Goal: Transaction & Acquisition: Obtain resource

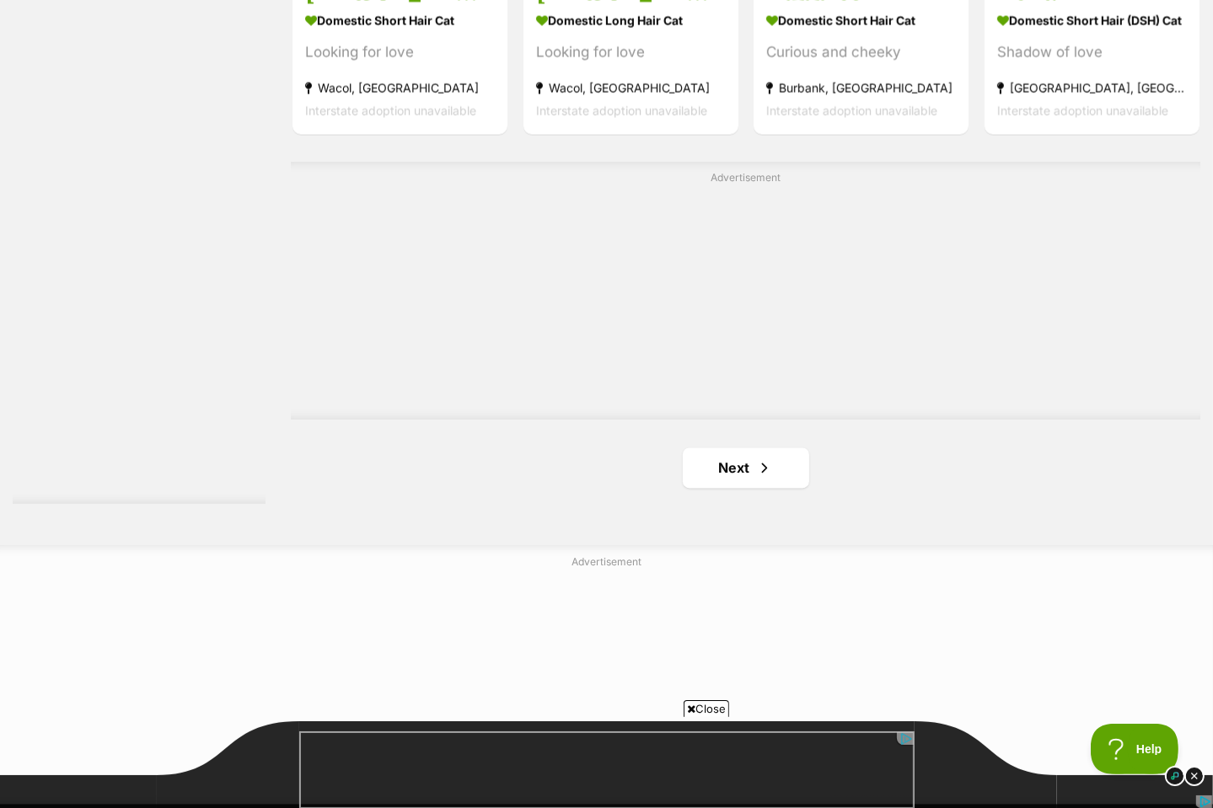
scroll to position [2866, 0]
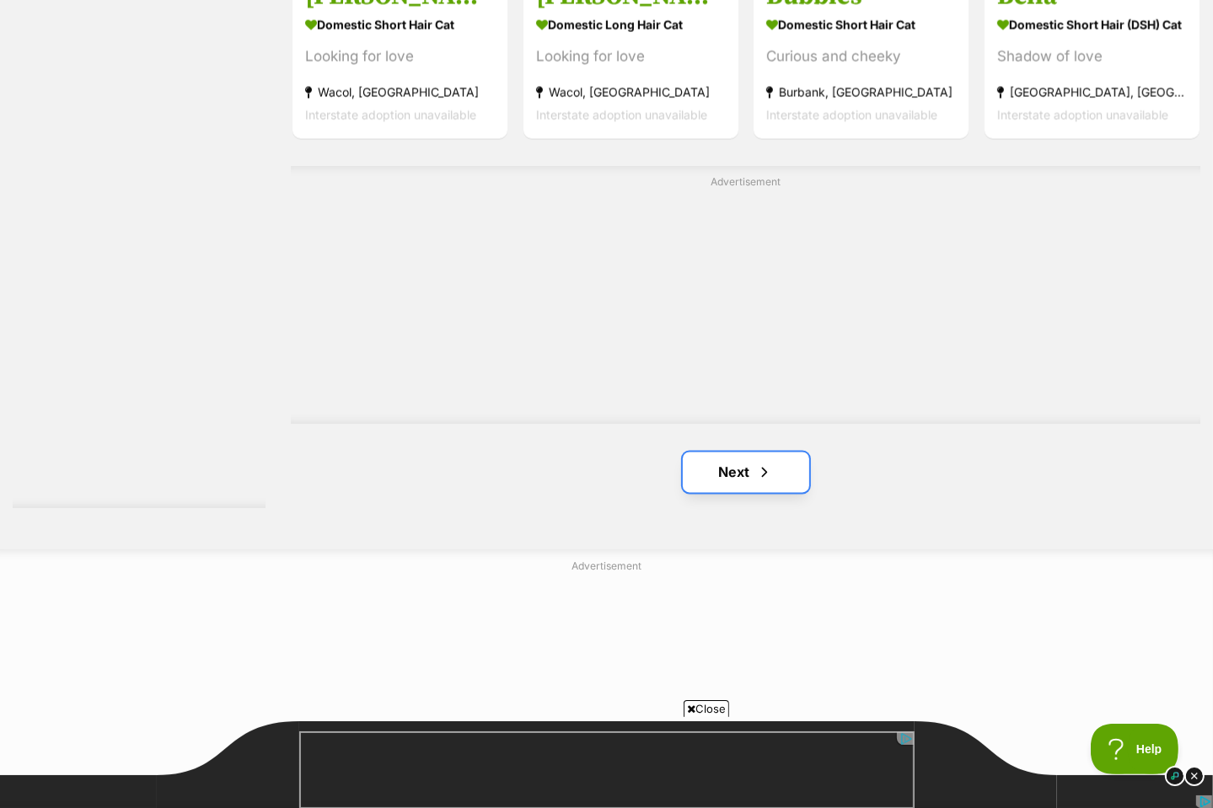
click at [745, 461] on link "Next" at bounding box center [746, 473] width 126 height 40
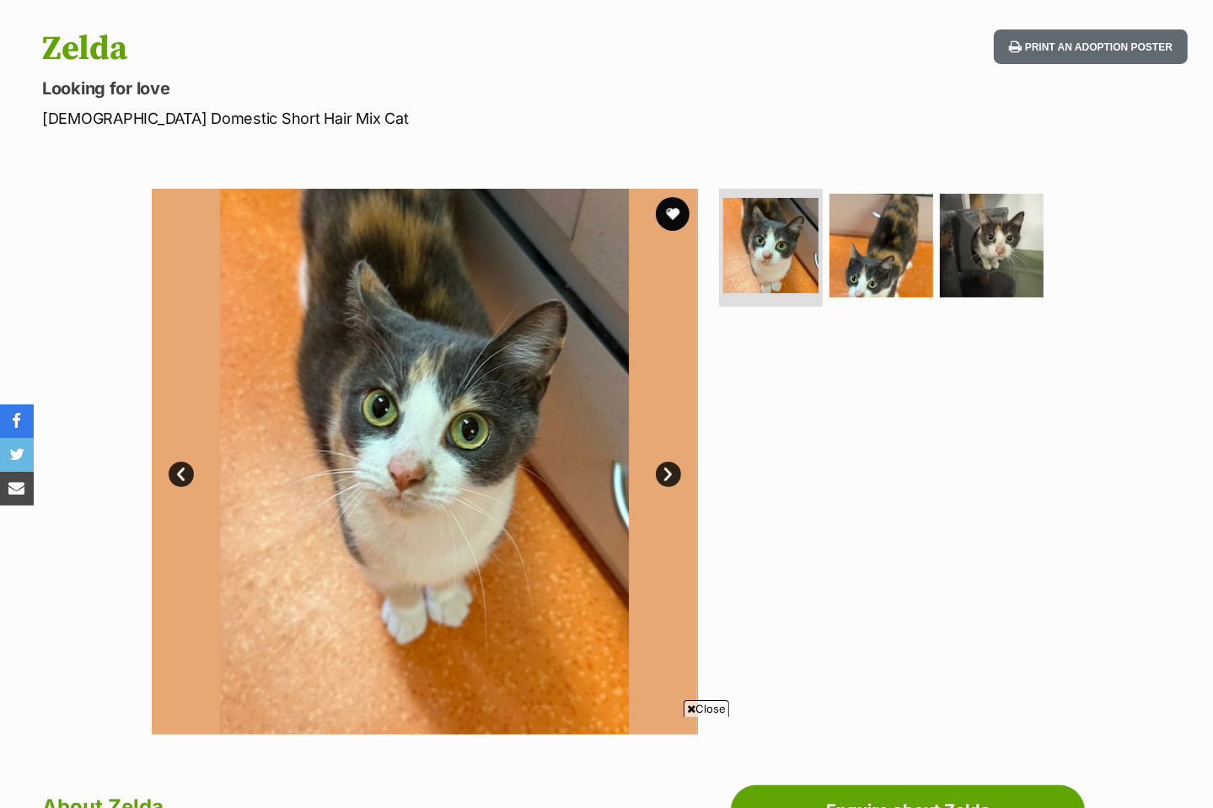
scroll to position [169, 0]
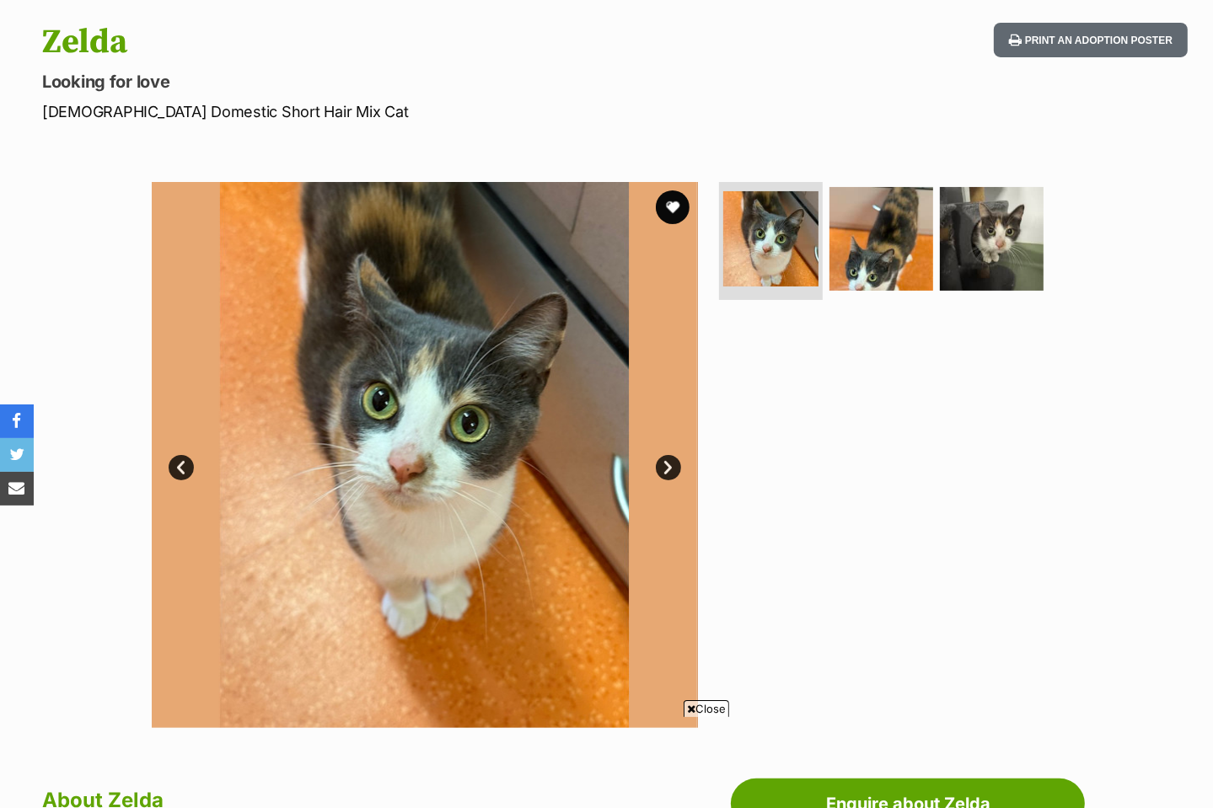
click at [671, 469] on link "Next" at bounding box center [668, 467] width 25 height 25
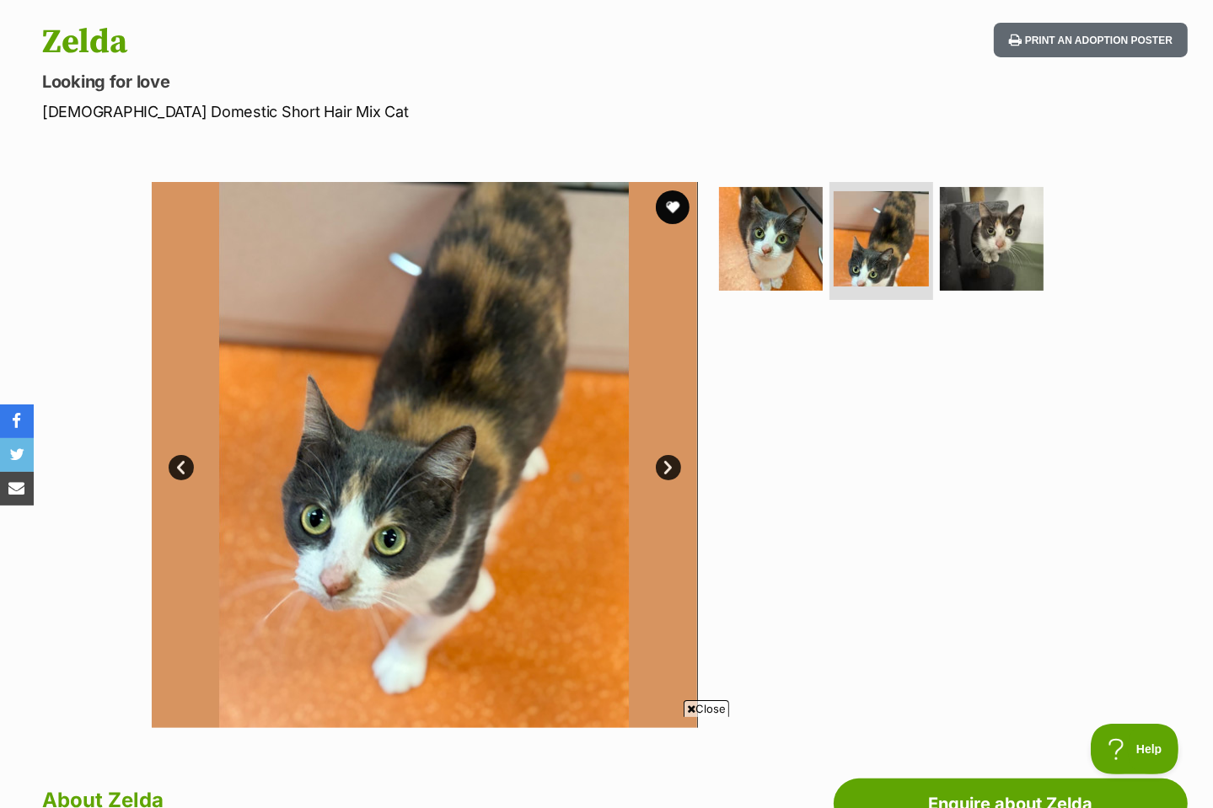
scroll to position [0, 0]
click at [671, 469] on link "Next" at bounding box center [668, 467] width 25 height 25
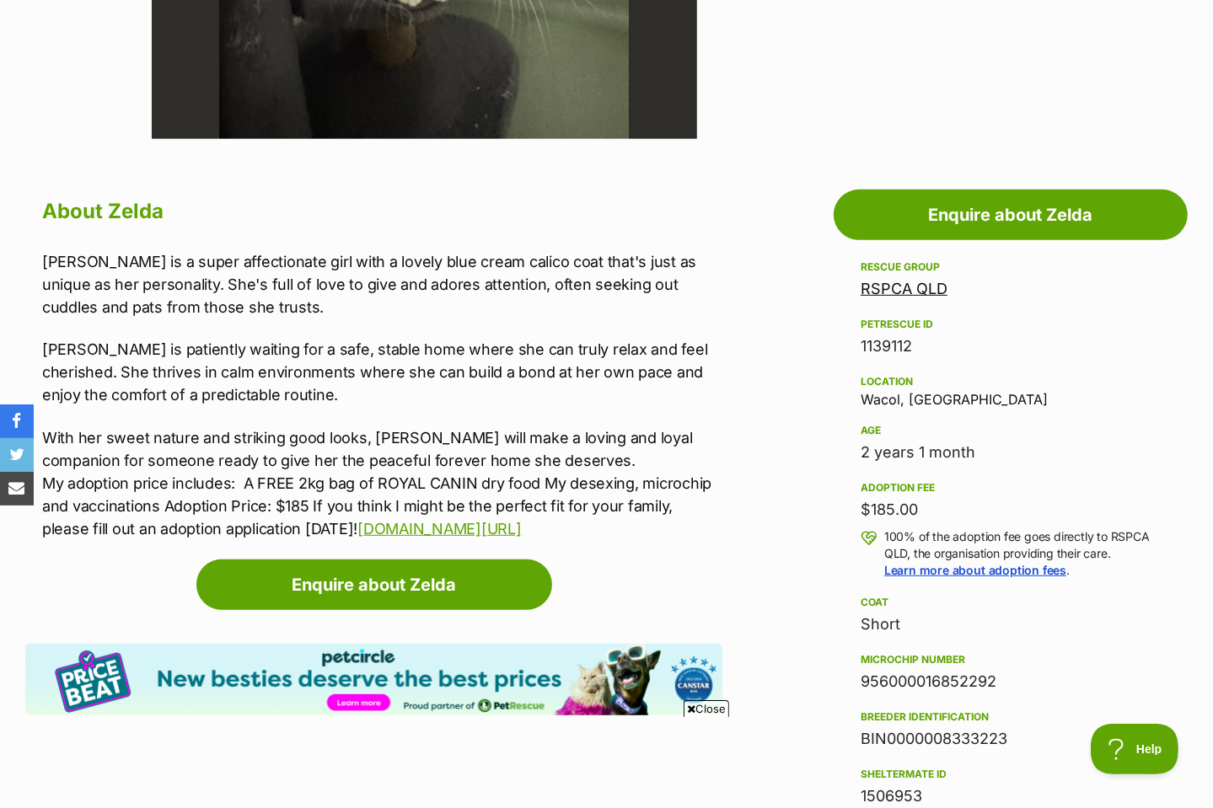
scroll to position [759, 0]
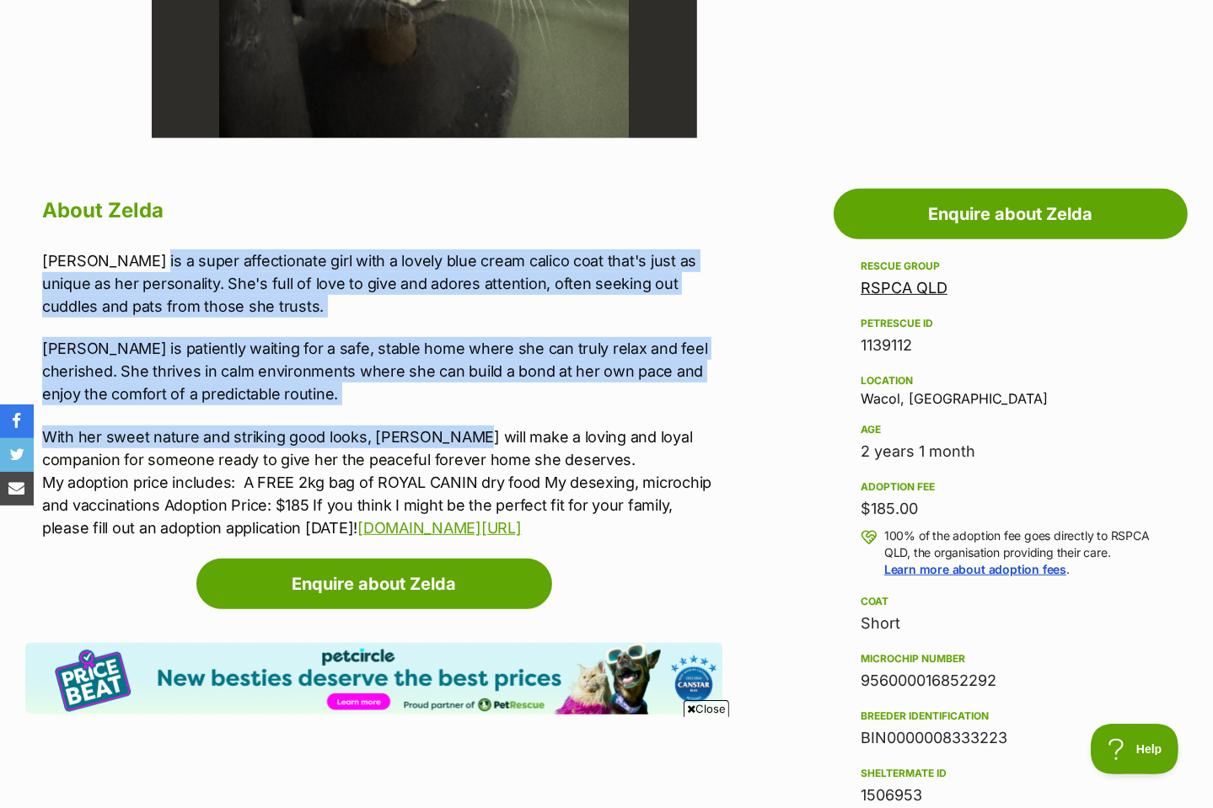
drag, startPoint x: 138, startPoint y: 262, endPoint x: 448, endPoint y: 442, distance: 358.8
click at [448, 442] on div "Zelda is a super affectionate girl with a lovely blue cream calico coat that's …" at bounding box center [382, 394] width 680 height 290
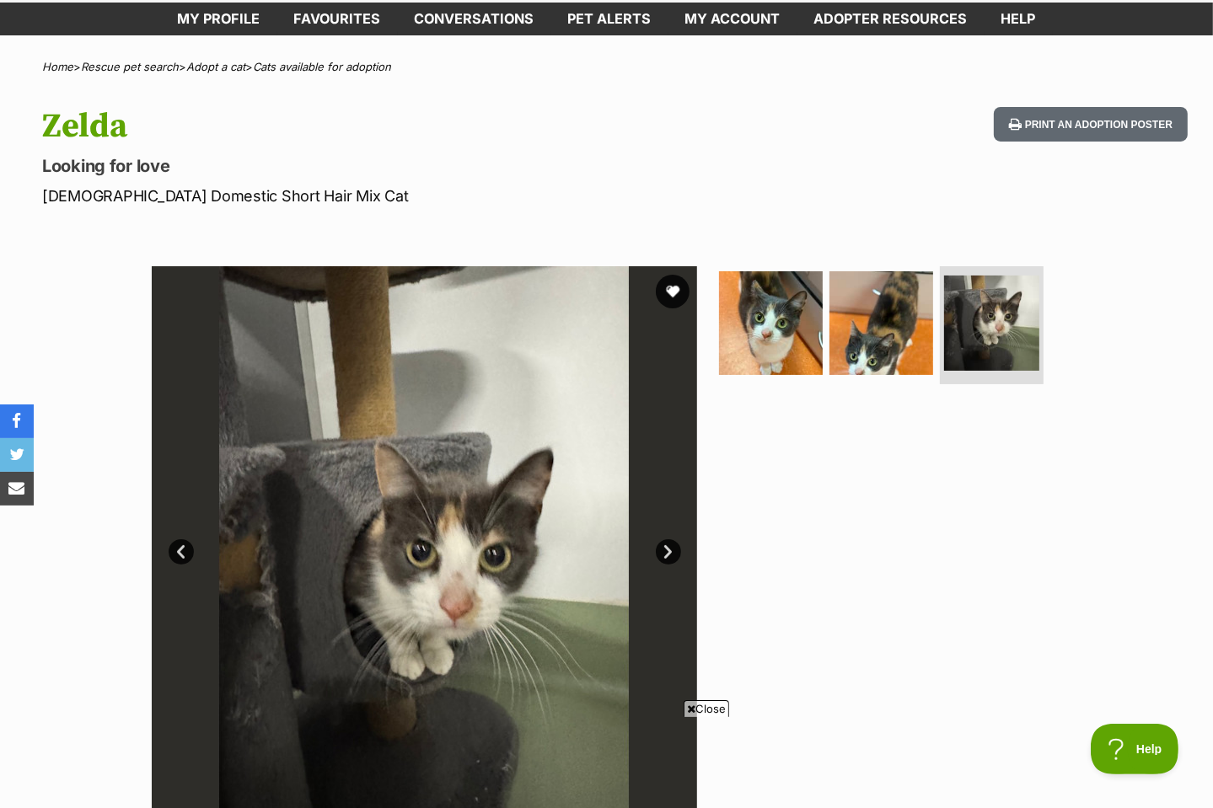
scroll to position [169, 0]
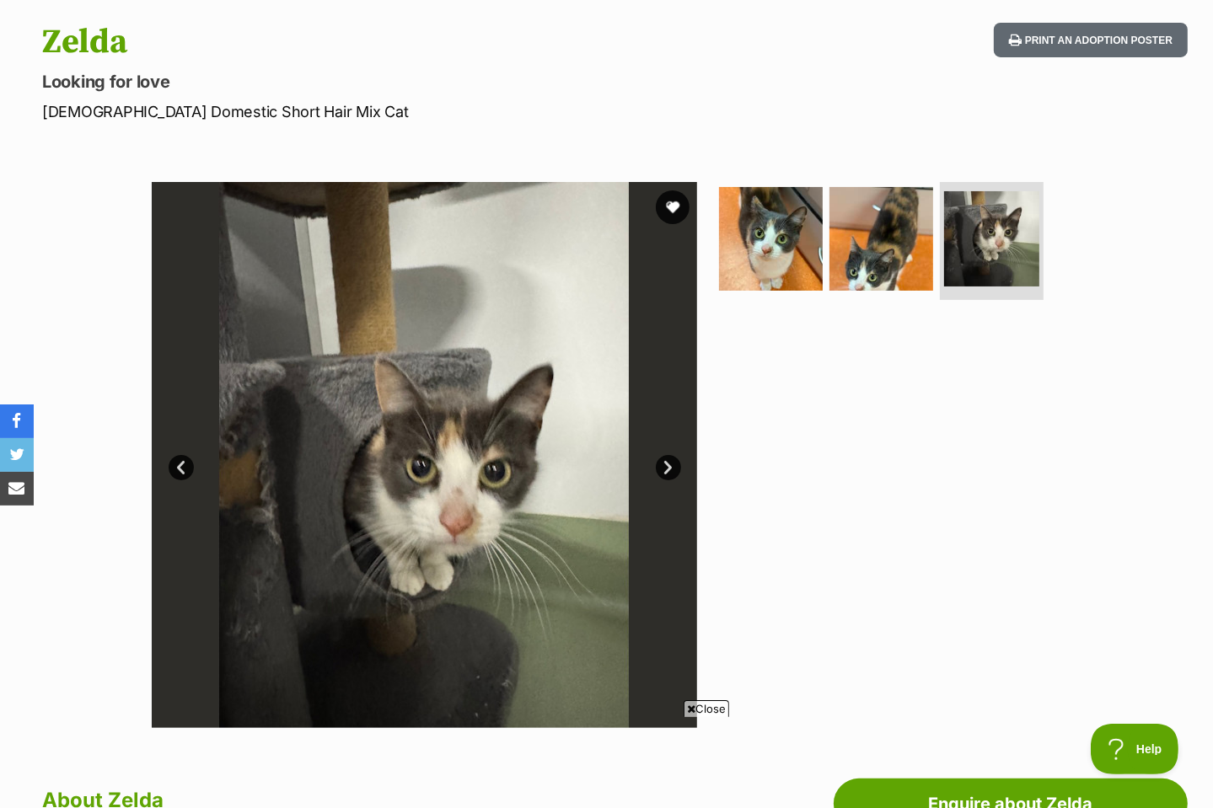
click at [673, 468] on link "Next" at bounding box center [668, 467] width 25 height 25
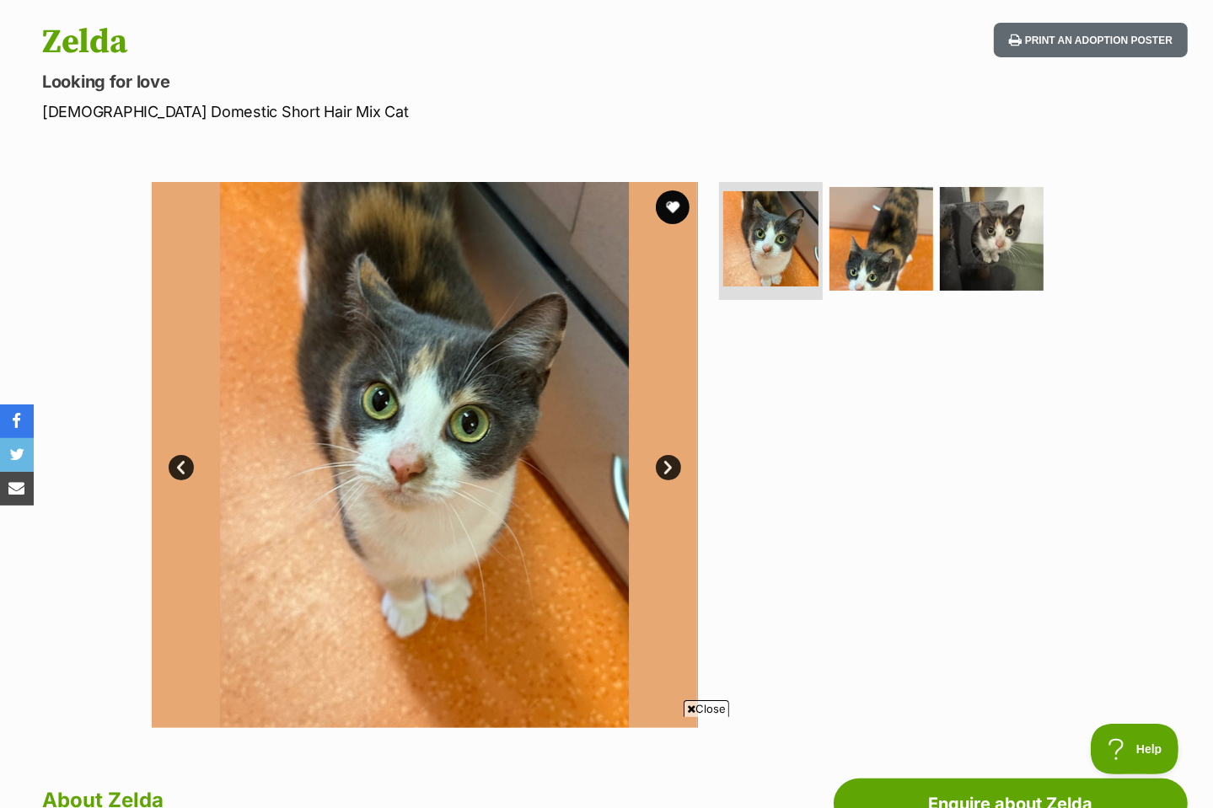
click at [673, 468] on link "Next" at bounding box center [668, 467] width 25 height 25
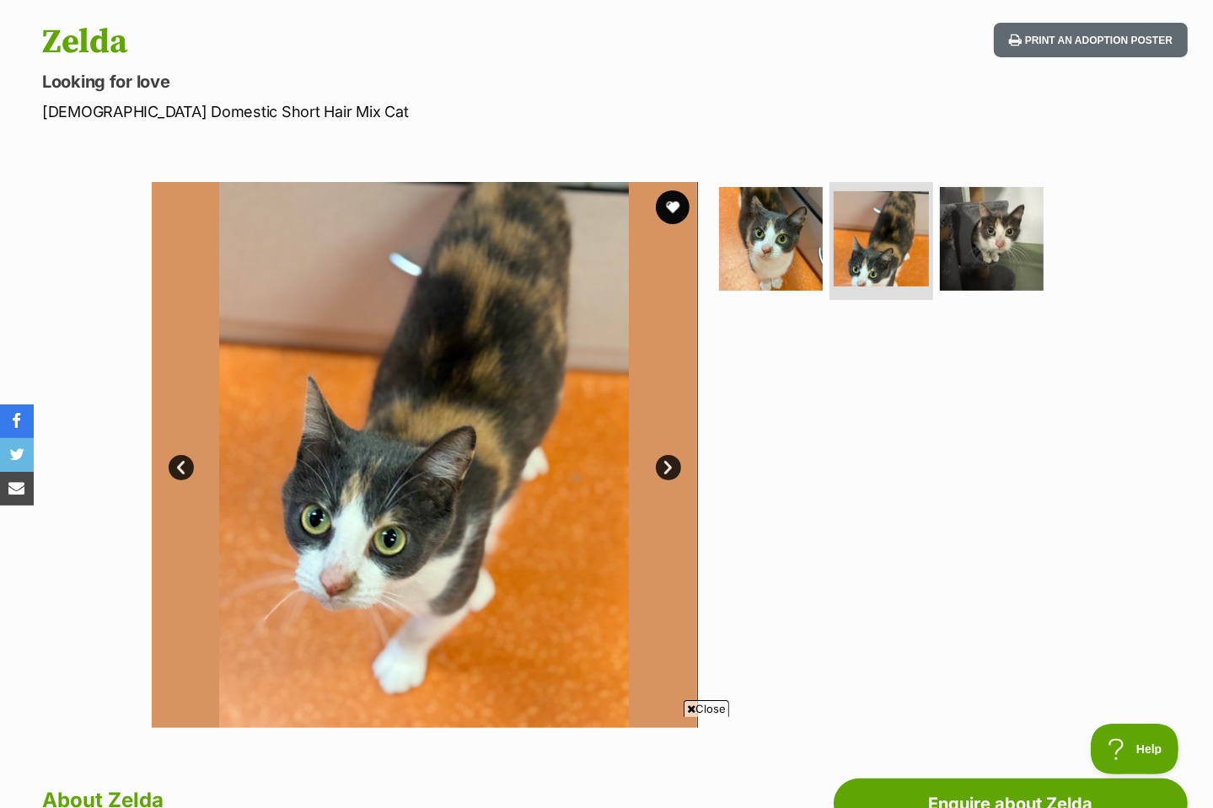
click at [673, 468] on link "Next" at bounding box center [668, 467] width 25 height 25
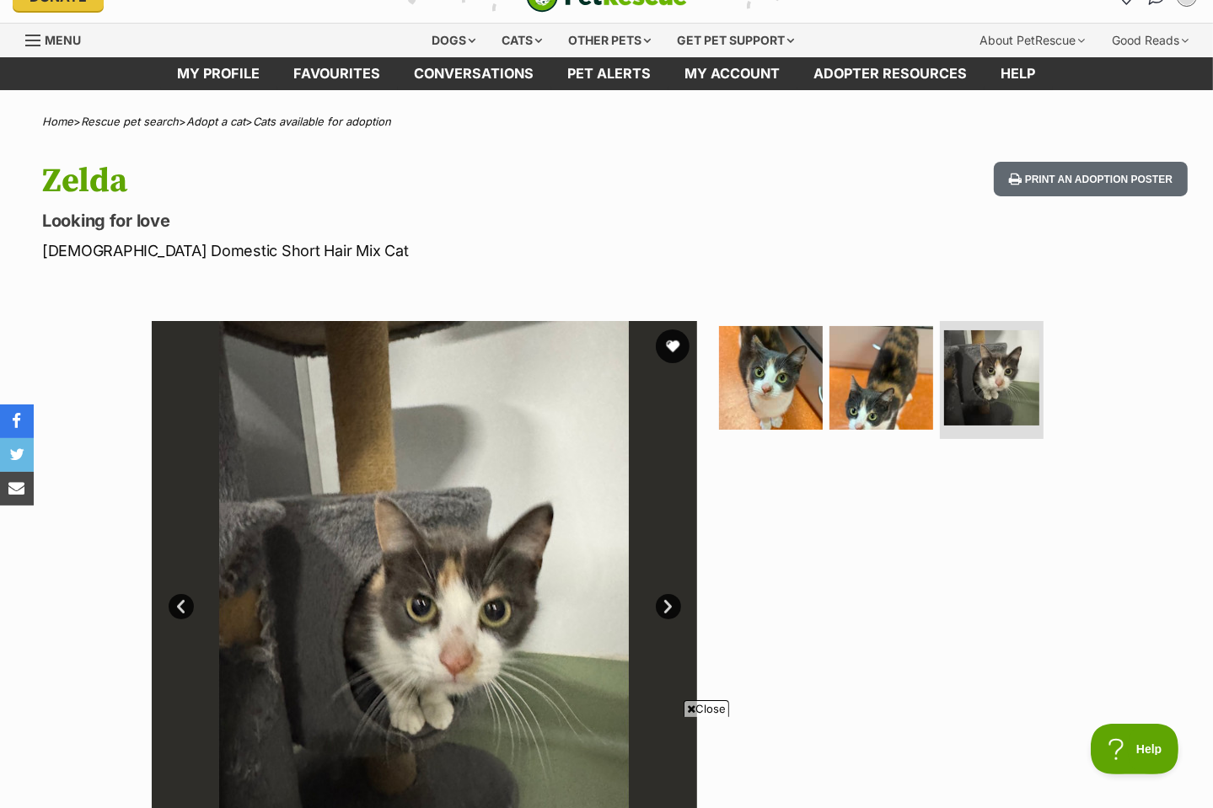
scroll to position [0, 0]
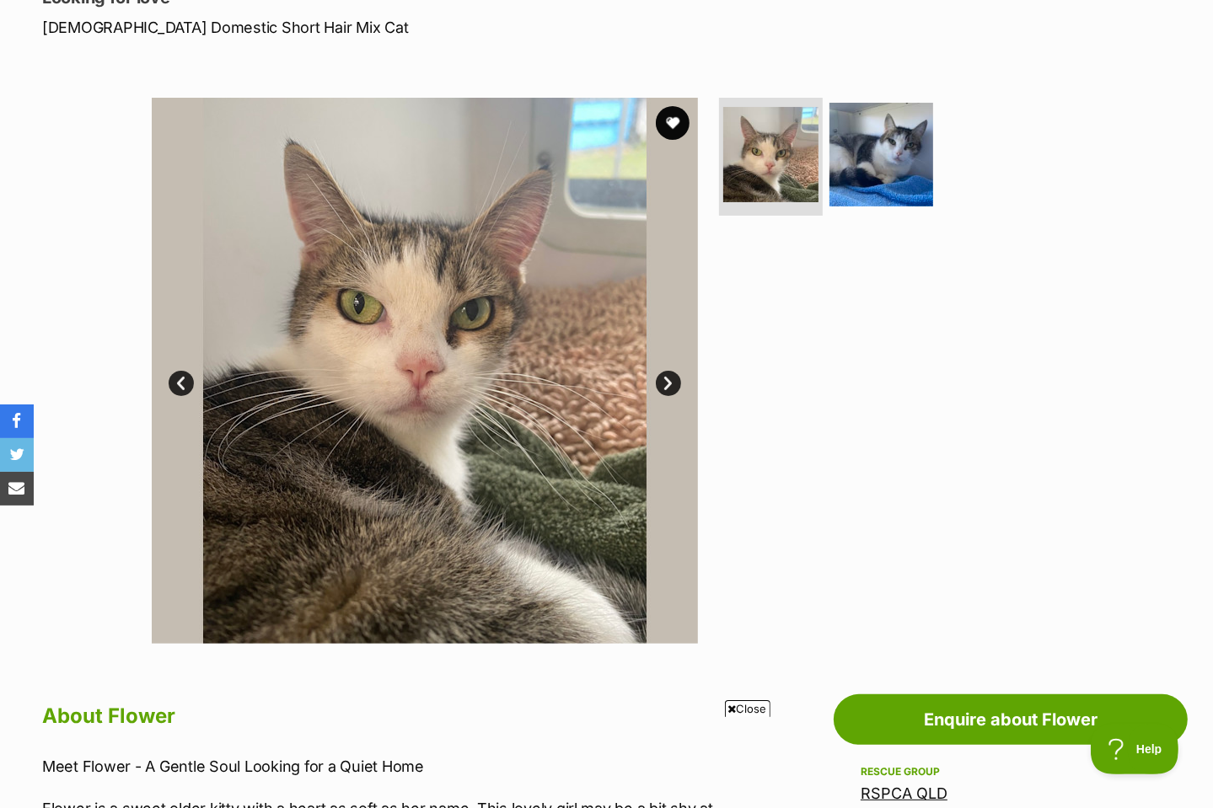
click at [673, 383] on link "Next" at bounding box center [668, 383] width 25 height 25
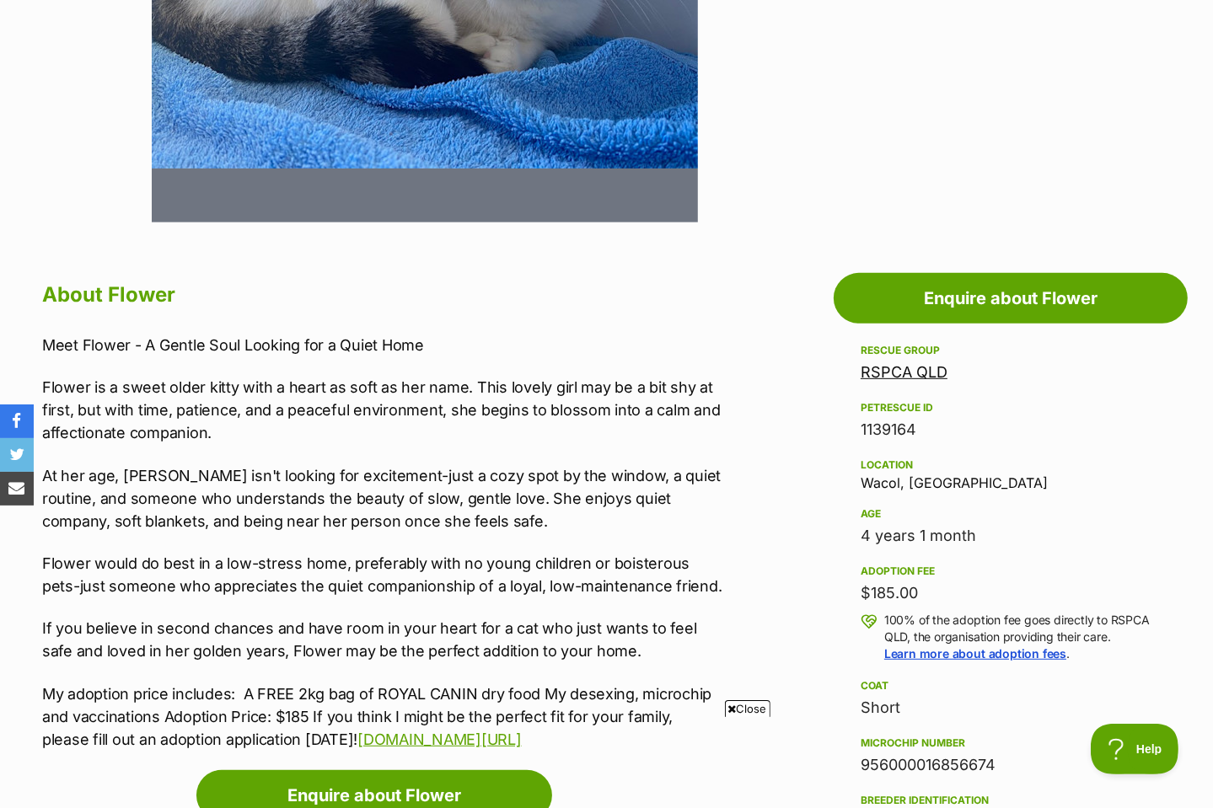
scroll to position [759, 0]
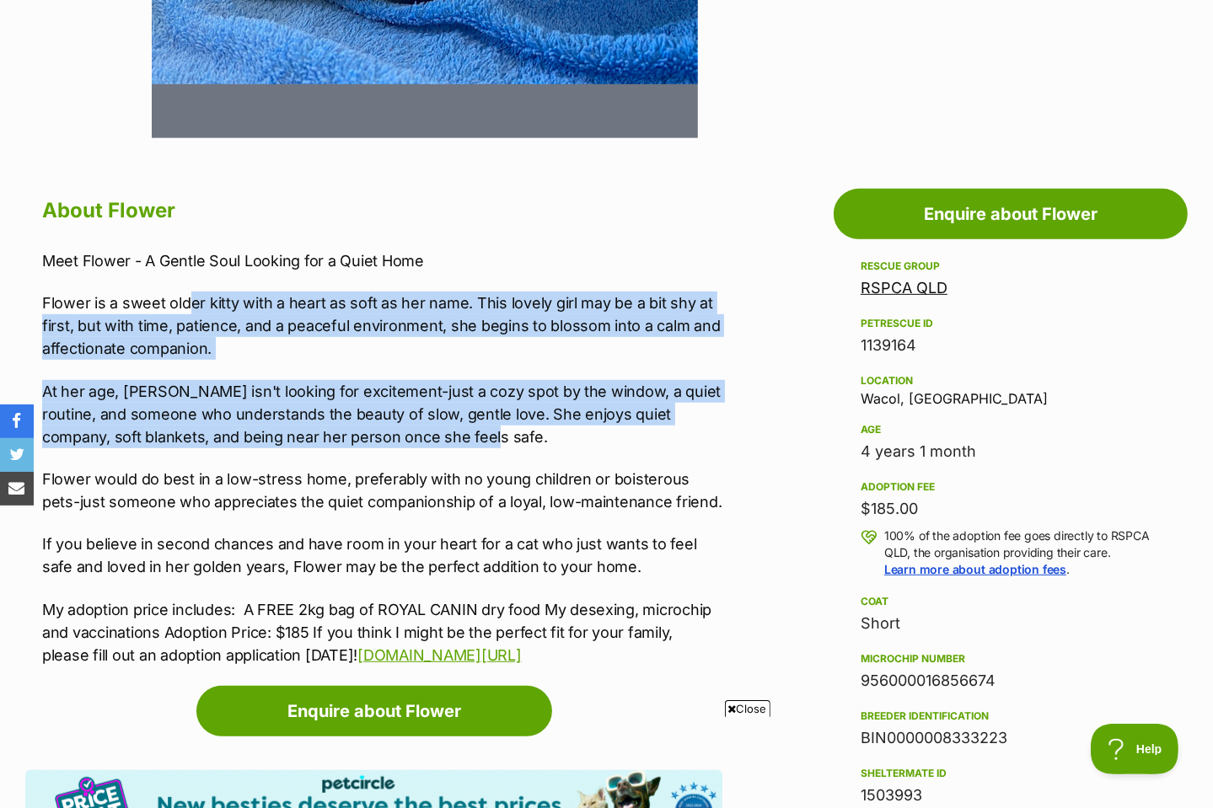
drag, startPoint x: 187, startPoint y: 303, endPoint x: 480, endPoint y: 445, distance: 325.3
click at [480, 445] on div "Meet Flower - A Gentle Soul Looking for a Quiet Home Flower is a sweet older ki…" at bounding box center [382, 457] width 680 height 417
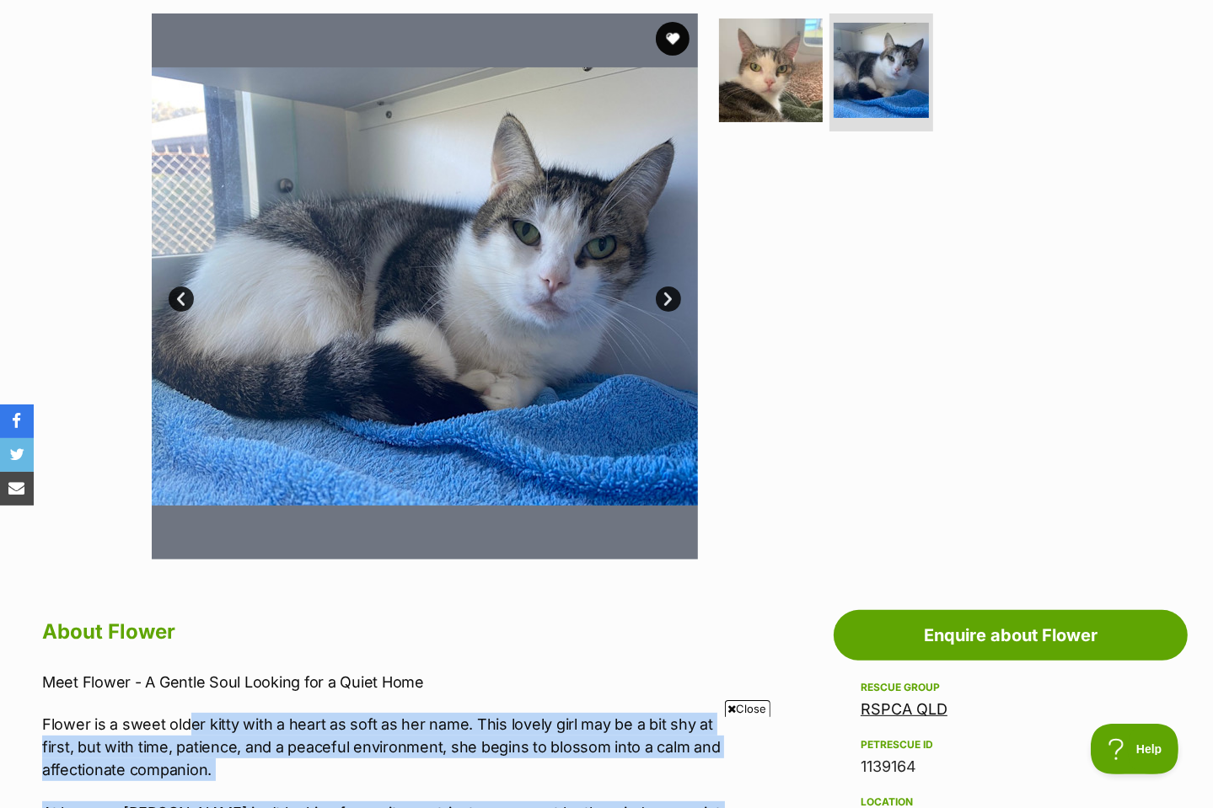
scroll to position [0, 0]
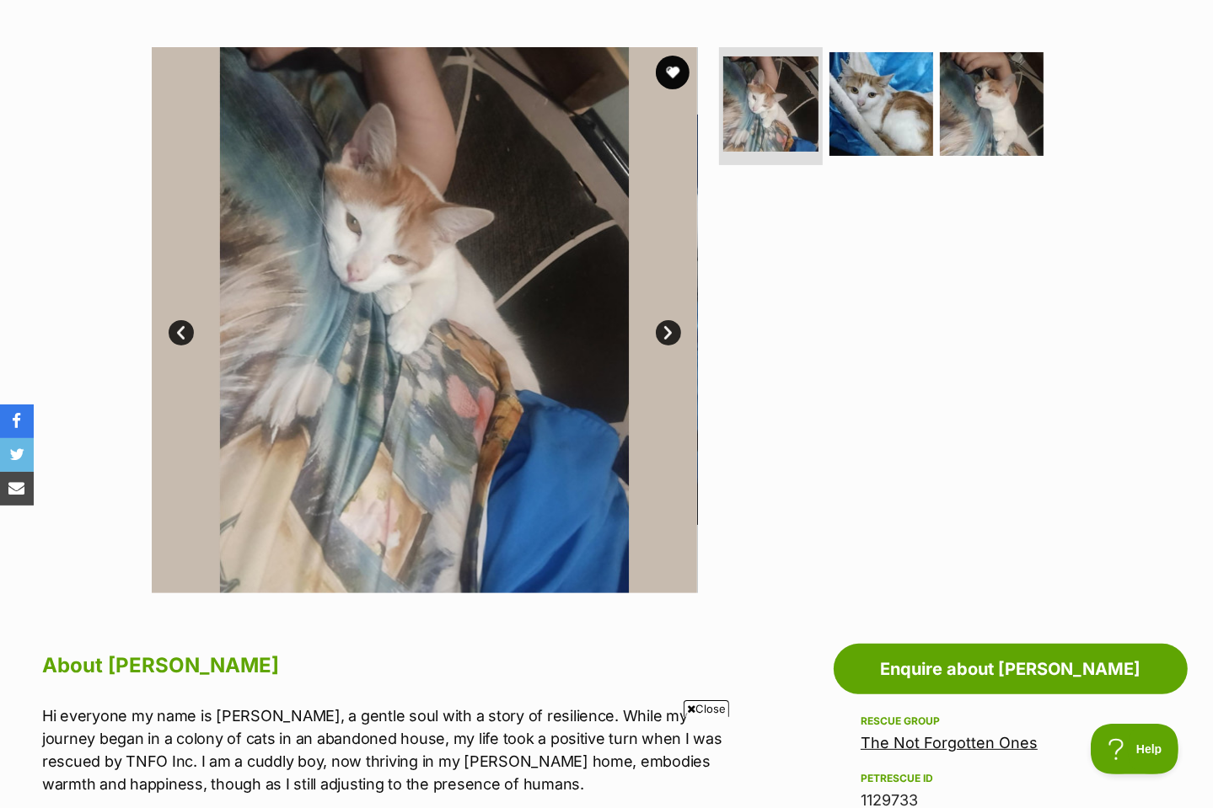
scroll to position [337, 0]
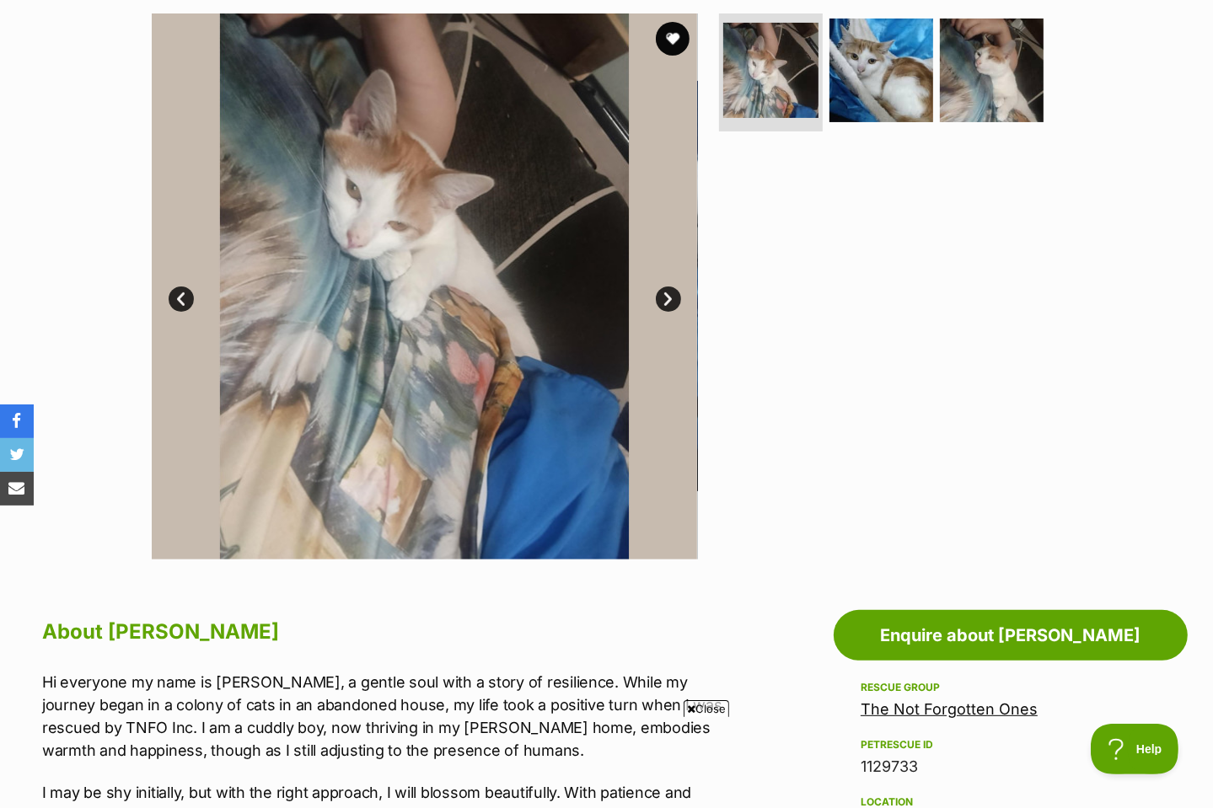
click at [667, 303] on link "Next" at bounding box center [668, 299] width 25 height 25
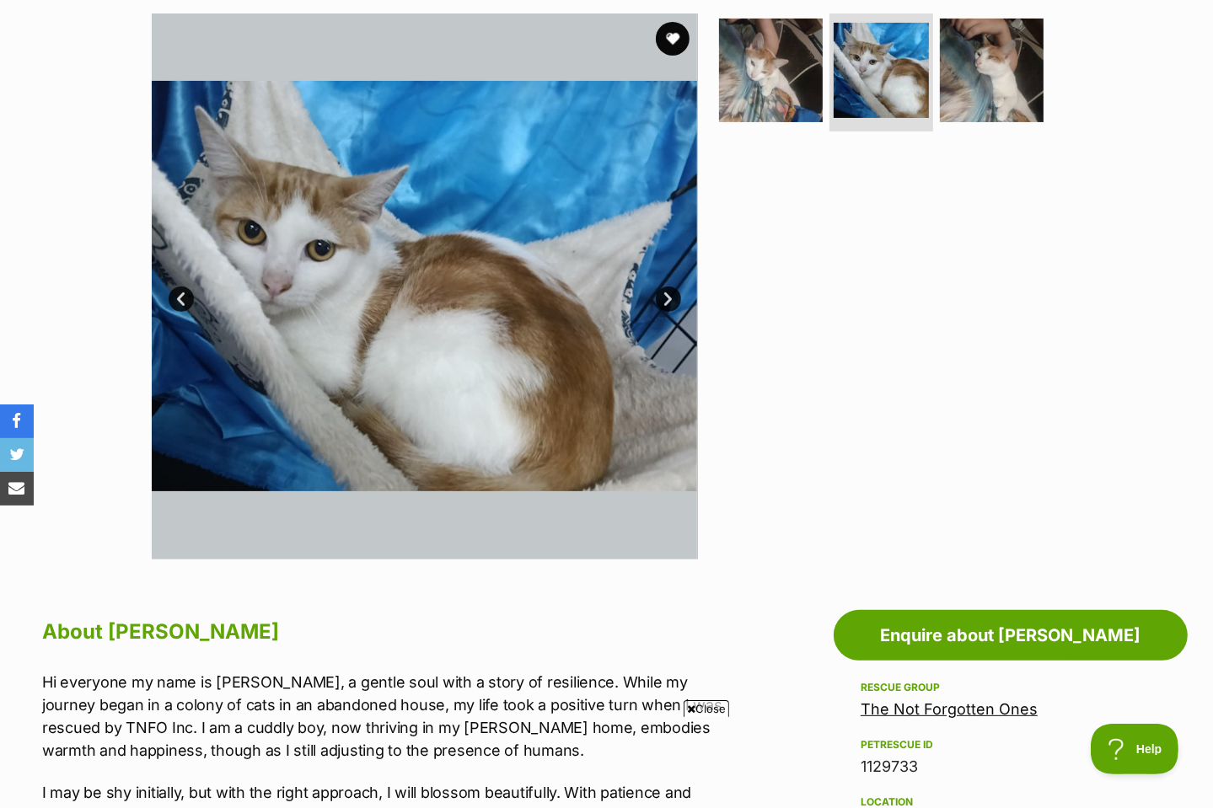
click at [667, 303] on link "Next" at bounding box center [668, 299] width 25 height 25
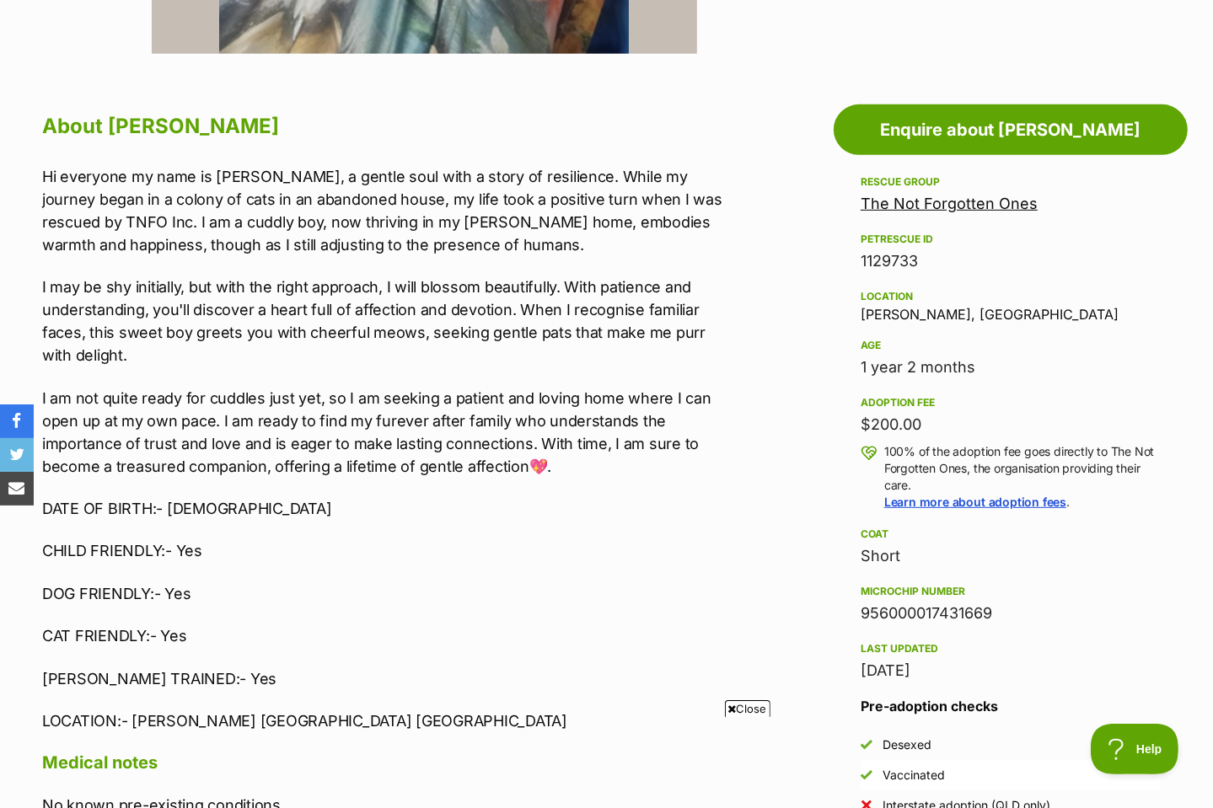
scroll to position [759, 0]
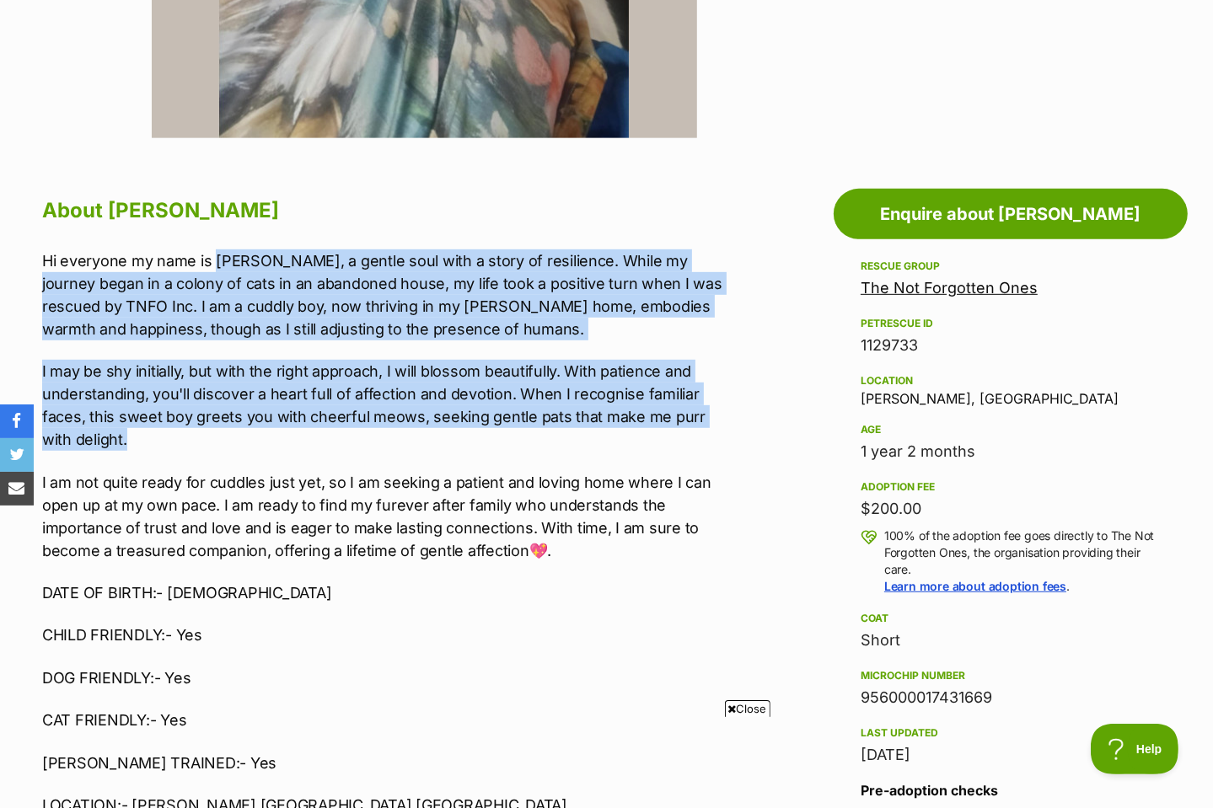
drag, startPoint x: 217, startPoint y: 253, endPoint x: 430, endPoint y: 434, distance: 279.8
click at [430, 434] on div "Hi everyone my name is Tom, a gentle soul with a story of resilience. While my …" at bounding box center [382, 532] width 680 height 567
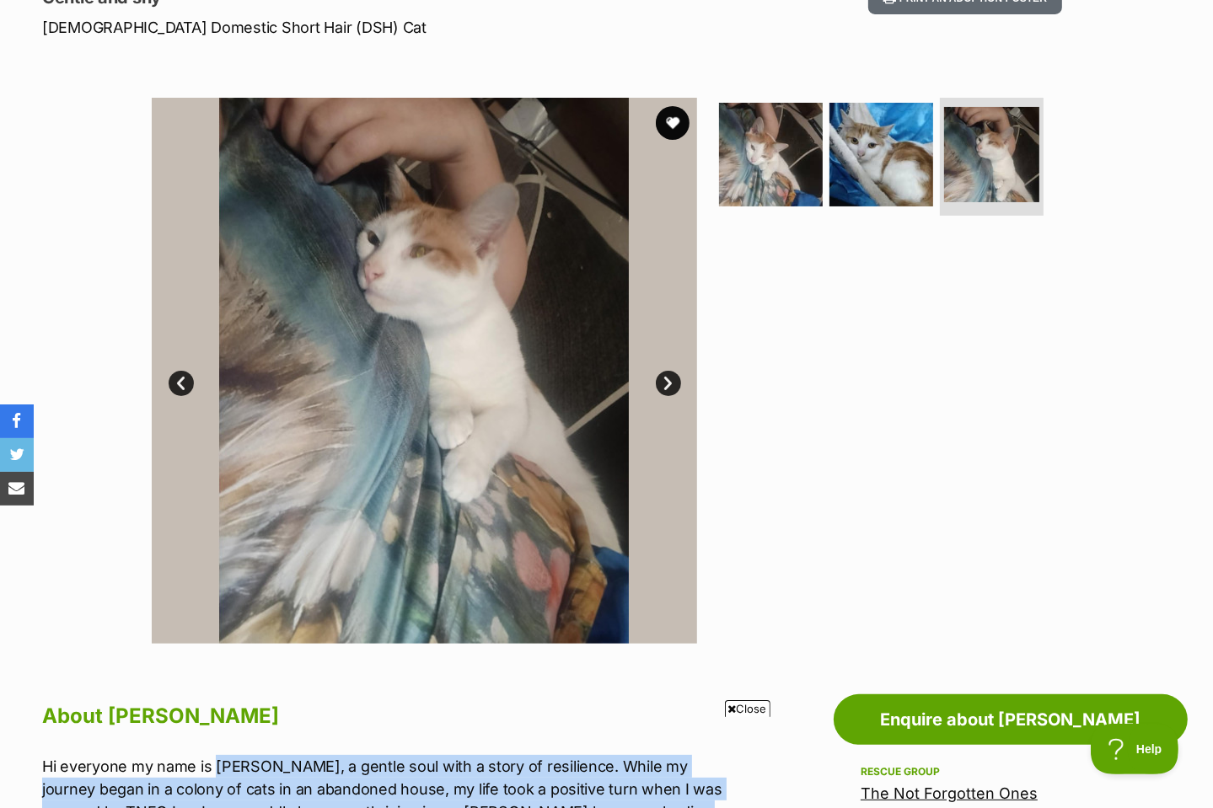
scroll to position [0, 0]
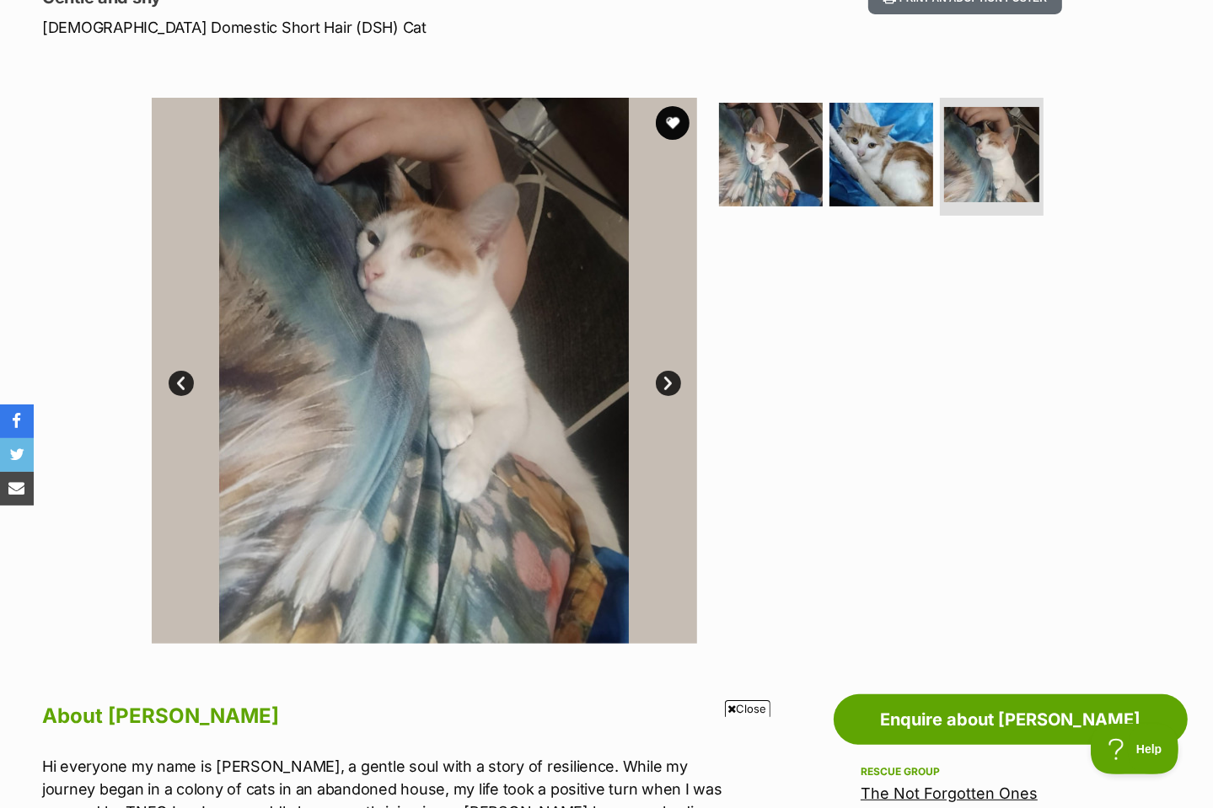
click at [667, 388] on link "Next" at bounding box center [668, 383] width 25 height 25
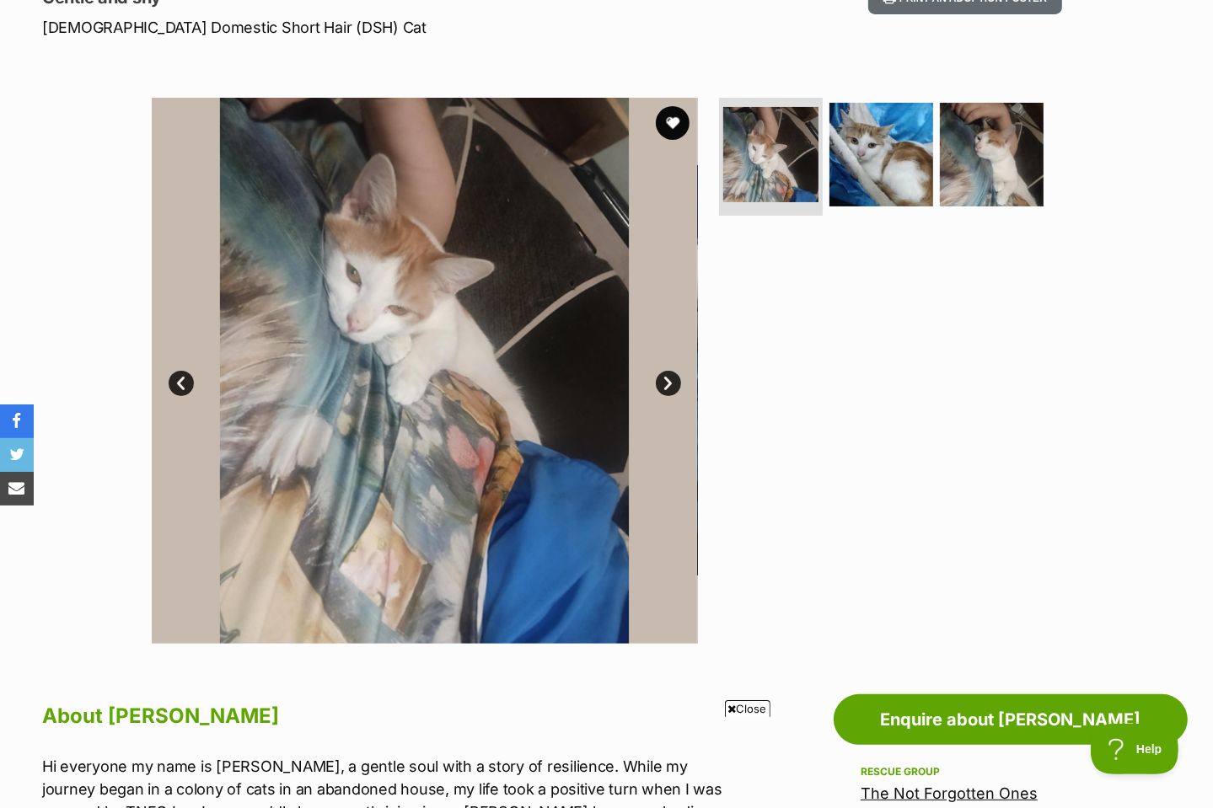
click at [667, 388] on link "Next" at bounding box center [668, 383] width 25 height 25
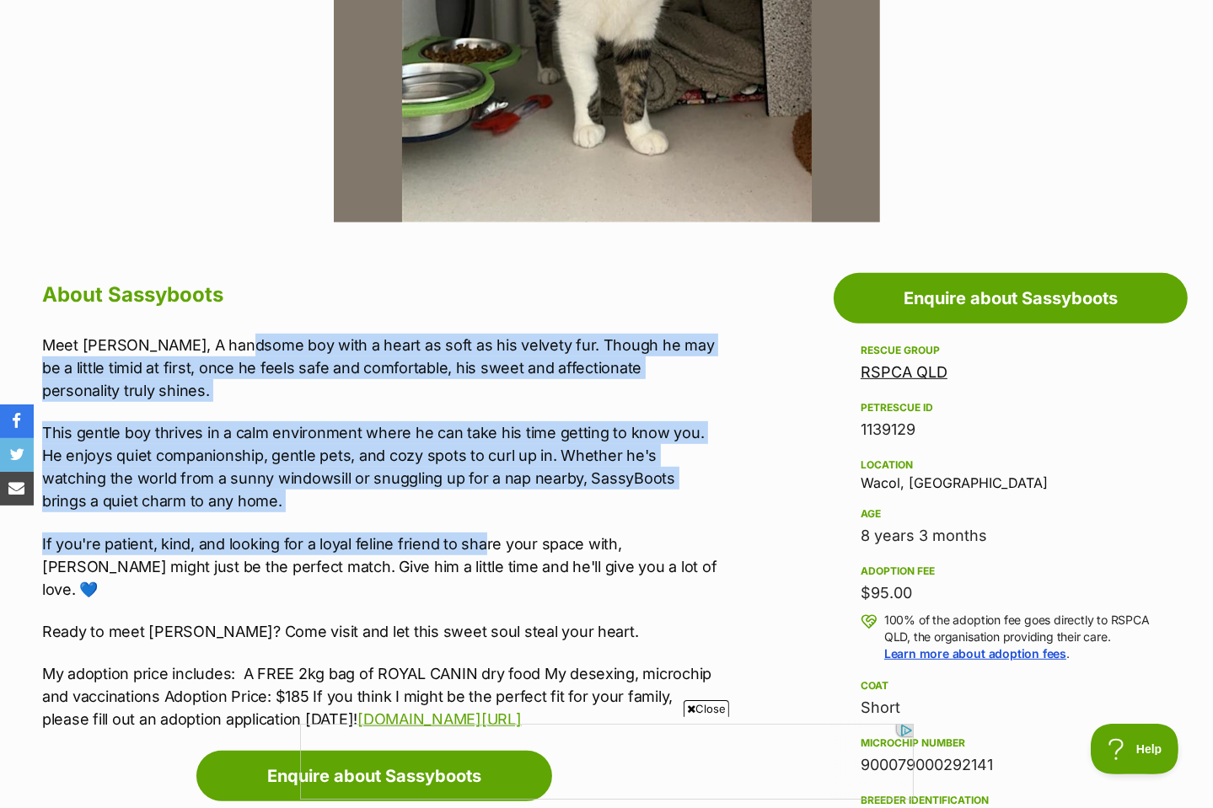
drag, startPoint x: 239, startPoint y: 346, endPoint x: 479, endPoint y: 545, distance: 311.2
click at [479, 545] on div "Meet [PERSON_NAME], A handsome boy with a heart as soft as his velvety fur. Tho…" at bounding box center [382, 533] width 680 height 398
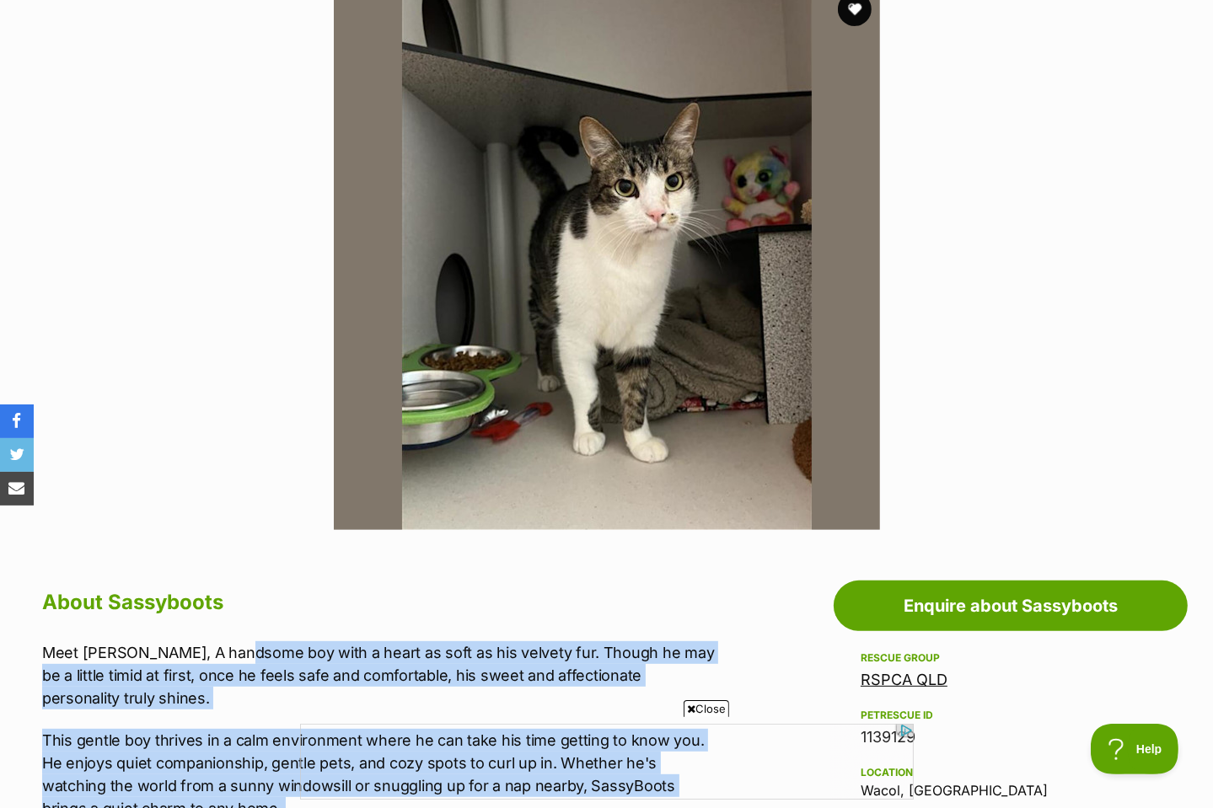
scroll to position [337, 0]
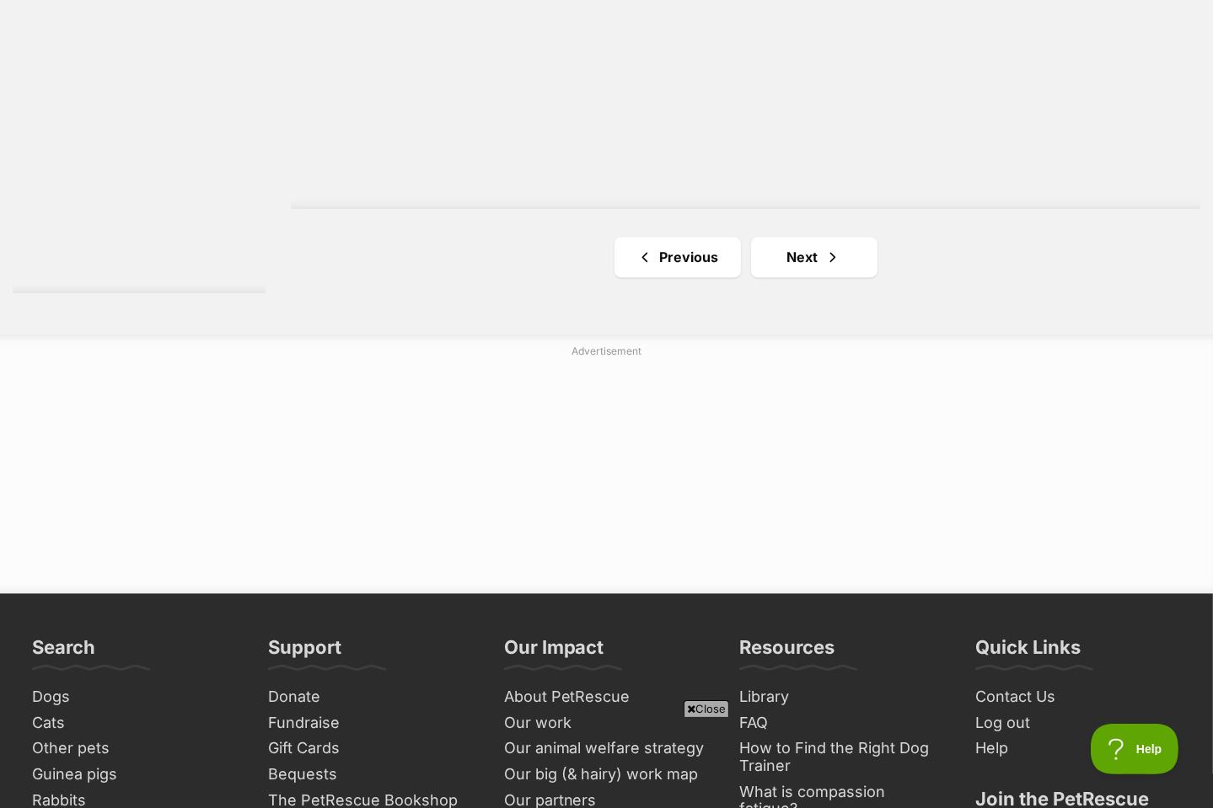
scroll to position [2950, 0]
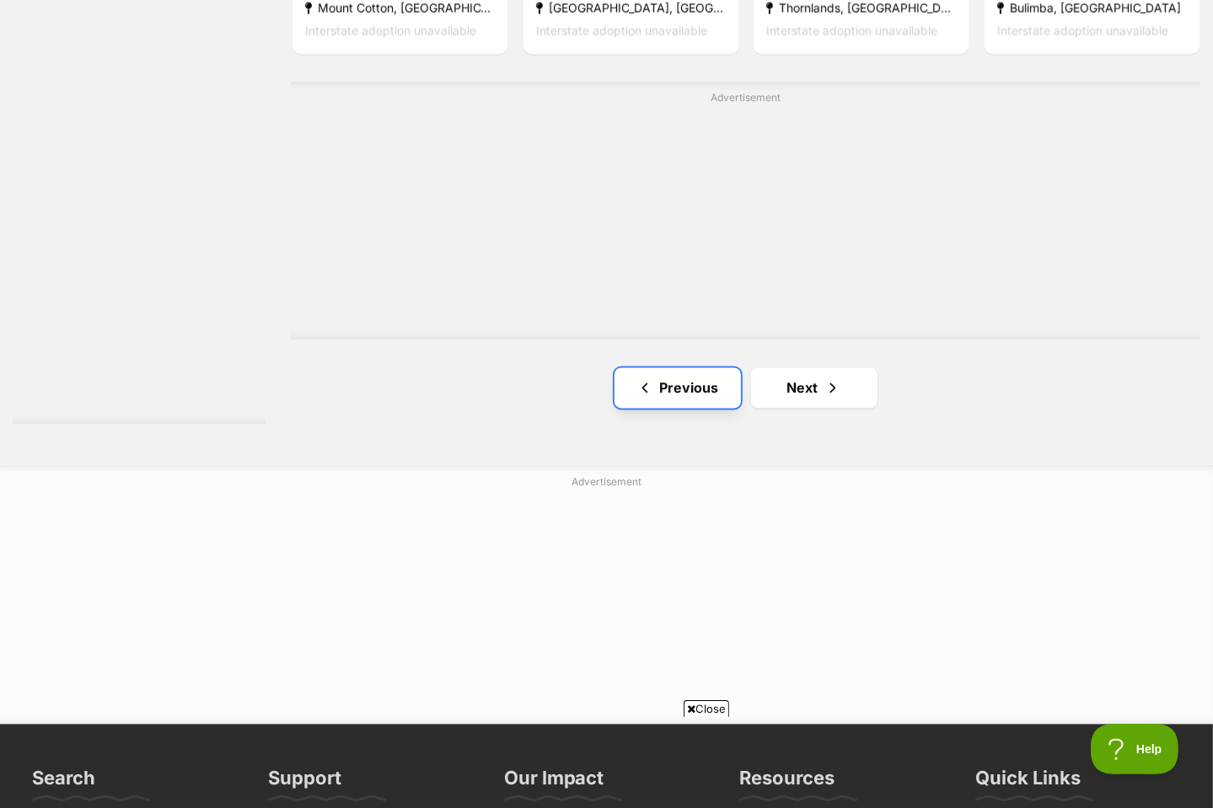
click at [659, 397] on link "Previous" at bounding box center [677, 388] width 126 height 40
